Goal: Task Accomplishment & Management: Use online tool/utility

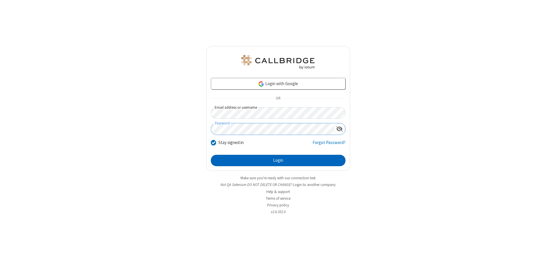
click at [278, 160] on button "Login" at bounding box center [278, 161] width 135 height 12
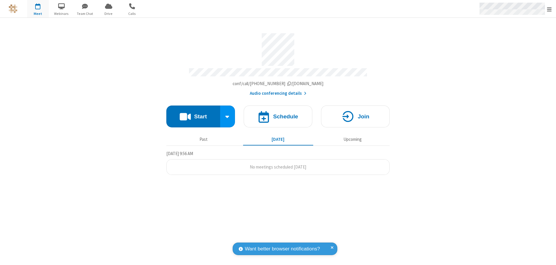
click at [550, 9] on span "Open menu" at bounding box center [549, 9] width 5 height 6
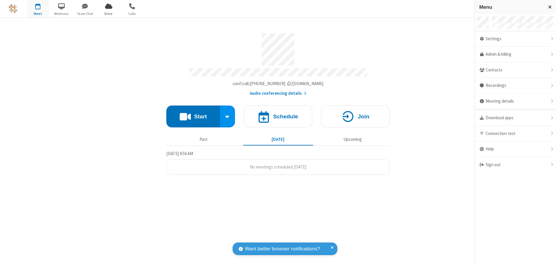
click at [109, 13] on span "Drive" at bounding box center [109, 13] width 22 height 5
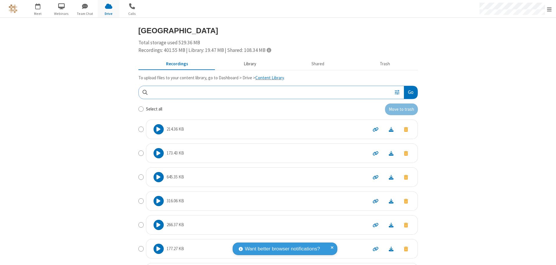
click at [249, 64] on button "Library" at bounding box center [250, 63] width 68 height 11
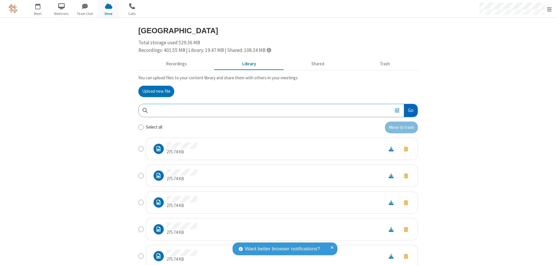
click at [409, 110] on button "Go" at bounding box center [410, 110] width 13 height 13
click at [154, 91] on button "Upload new file" at bounding box center [157, 92] width 36 height 12
